Goal: Task Accomplishment & Management: Use online tool/utility

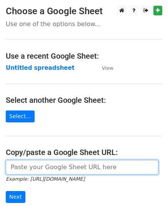
click at [51, 165] on input "url" at bounding box center [82, 167] width 152 height 15
paste input "https://docs.google.com/spreadsheets/d/1k7AqjyUhdxV4yG9B6ZT1vuXzXHaySzvw5dKbVMd…"
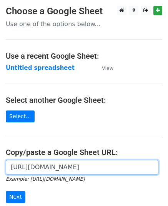
scroll to position [0, 172]
type input "https://docs.google.com/spreadsheets/d/1k7AqjyUhdxV4yG9B6ZT1vuXzXHaySzvw5dKbVMd…"
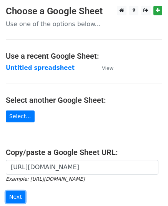
scroll to position [0, 0]
click at [20, 194] on input "Next" at bounding box center [16, 197] width 20 height 12
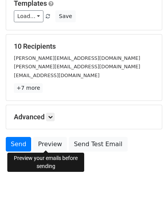
scroll to position [121, 0]
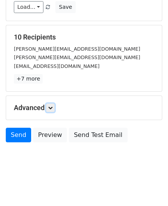
click at [53, 106] on icon at bounding box center [50, 107] width 5 height 5
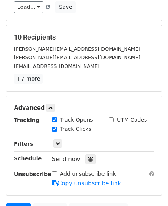
click at [88, 156] on icon at bounding box center [90, 158] width 5 height 5
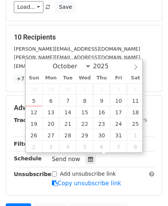
type input "2025-10-07 12:00"
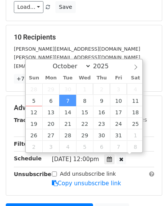
scroll to position [0, 0]
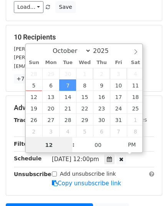
type input "9"
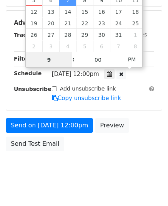
scroll to position [214, 0]
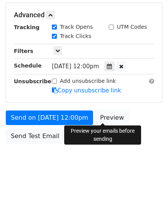
type input "2025-10-07 21:00"
click at [102, 115] on link "Preview" at bounding box center [112, 117] width 34 height 15
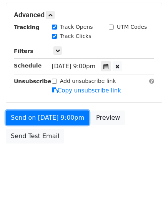
click at [36, 116] on link "Send on Oct 7 at 9:00pm" at bounding box center [47, 117] width 83 height 15
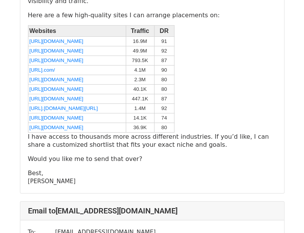
scroll to position [767, 0]
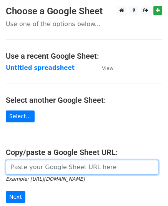
click at [63, 171] on input "url" at bounding box center [82, 167] width 152 height 15
paste input "https://docs.google.com/spreadsheets/d/1_82HBpb7qkFBKrWw4znYq7qZNRkYZjsry6FgcJA…"
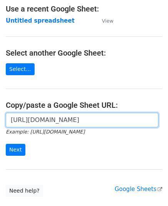
scroll to position [97, 0]
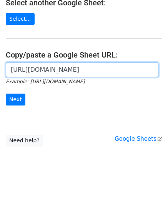
type input "https://docs.google.com/spreadsheets/d/1_82HBpb7qkFBKrWw4znYq7qZNRkYZjsry6FgcJA…"
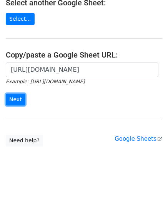
click at [21, 99] on input "Next" at bounding box center [16, 100] width 20 height 12
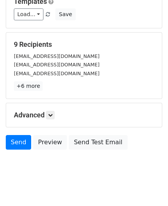
scroll to position [121, 0]
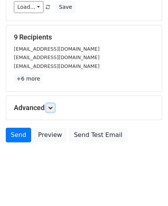
click at [50, 109] on link at bounding box center [50, 108] width 8 height 8
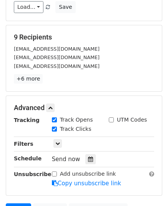
click at [88, 158] on icon at bounding box center [90, 158] width 5 height 5
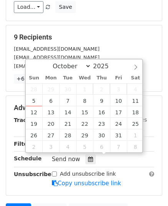
type input "2025-10-08 12:00"
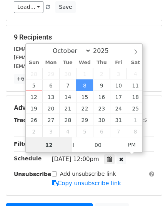
scroll to position [0, 0]
type input "10"
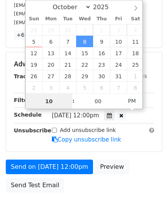
scroll to position [214, 0]
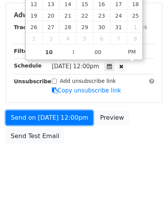
type input "2025-10-08 22:00"
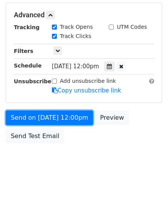
click at [53, 114] on link "Send on Oct 8 at 12:00pm" at bounding box center [49, 117] width 87 height 15
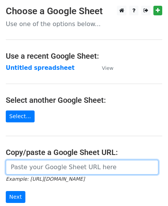
click at [54, 168] on input "url" at bounding box center [82, 167] width 152 height 15
paste input "[URL][DOMAIN_NAME]"
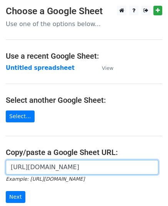
scroll to position [0, 164]
type input "https://docs.google.com/spreadsheets/d/1KTmA34dBfZbDaHHx2A7Cy3pYv41XT4jzfgjtK36…"
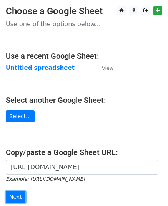
scroll to position [0, 0]
click at [19, 199] on input "Next" at bounding box center [16, 197] width 20 height 12
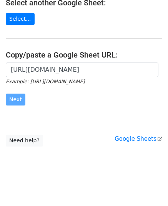
scroll to position [97, 0]
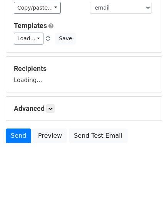
scroll to position [90, 0]
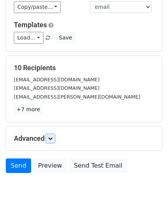
click at [53, 138] on icon at bounding box center [50, 138] width 5 height 5
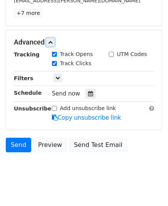
scroll to position [196, 0]
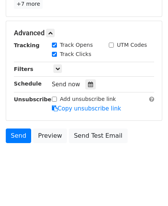
click at [85, 84] on div at bounding box center [90, 84] width 10 height 10
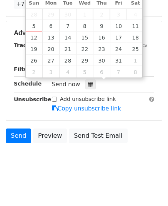
type input "2025-10-09 12:00"
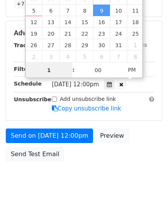
type input "11"
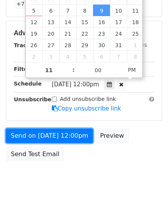
type input "2025-10-09 23:00"
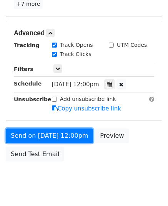
click at [41, 135] on link "Send on Oct 9 at 12:00pm" at bounding box center [49, 135] width 87 height 15
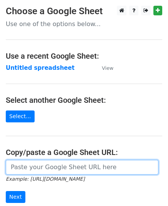
click at [66, 165] on input "url" at bounding box center [82, 167] width 152 height 15
paste input "[URL][DOMAIN_NAME]"
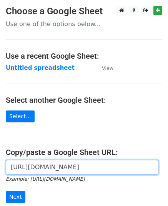
scroll to position [97, 0]
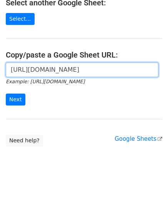
type input "https://docs.google.com/spreadsheets/d/1NI7GfTxQic6USGpL9OLrACHa_b5e-DkMTYPa1oj…"
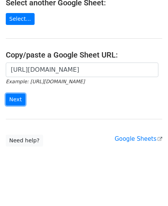
scroll to position [0, 0]
click at [20, 94] on input "Next" at bounding box center [16, 100] width 20 height 12
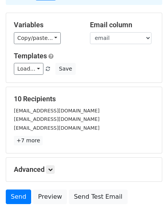
scroll to position [121, 0]
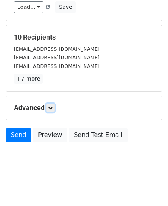
click at [51, 105] on icon at bounding box center [50, 107] width 5 height 5
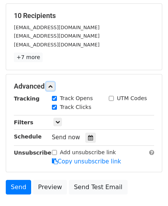
scroll to position [193, 0]
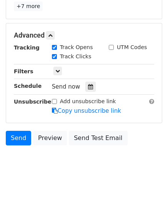
click at [85, 82] on div at bounding box center [90, 87] width 10 height 10
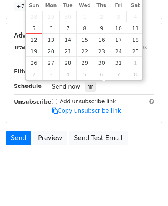
type input "[DATE] 12:00"
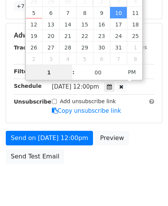
type input "10"
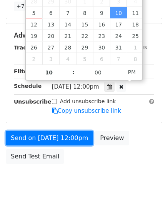
type input "[DATE] 22:00"
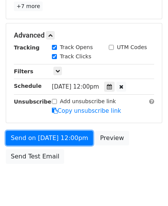
click at [43, 135] on link "Send on [DATE] 12:00pm" at bounding box center [49, 138] width 87 height 15
